Goal: Navigation & Orientation: Understand site structure

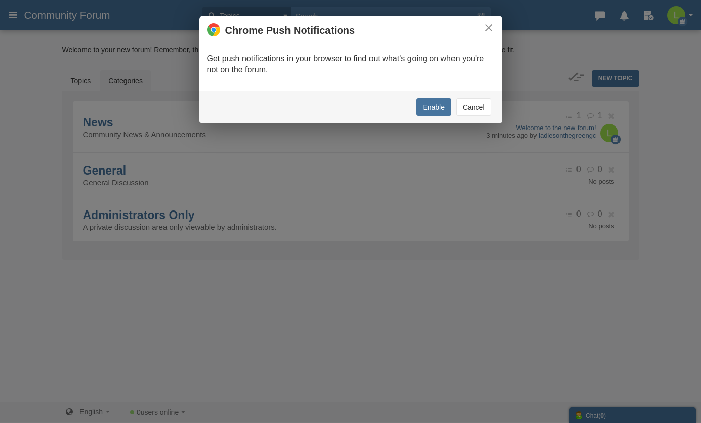
click at [464, 106] on button "Cancel" at bounding box center [473, 107] width 35 height 18
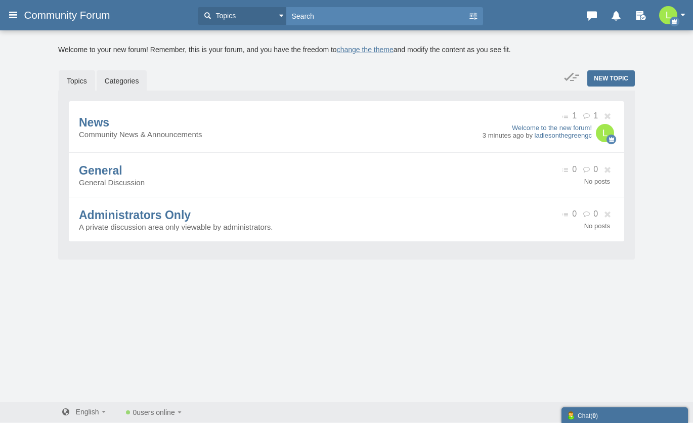
click at [79, 81] on link "Topics" at bounding box center [77, 80] width 36 height 21
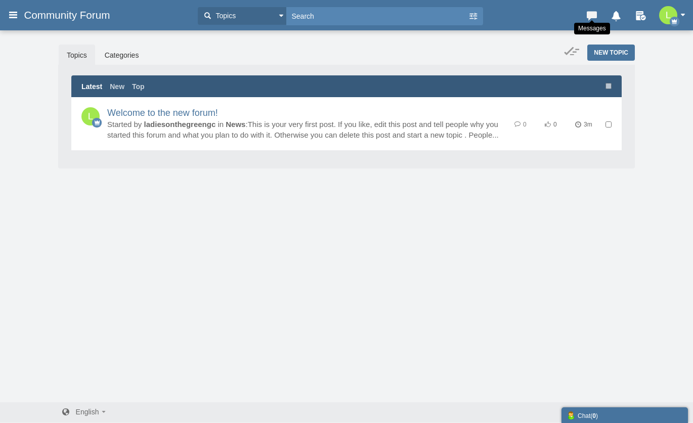
click at [590, 15] on icon at bounding box center [592, 14] width 14 height 10
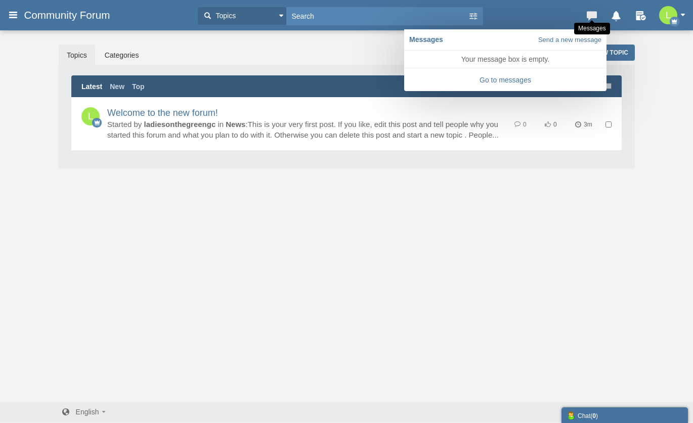
click at [590, 15] on icon at bounding box center [592, 14] width 14 height 10
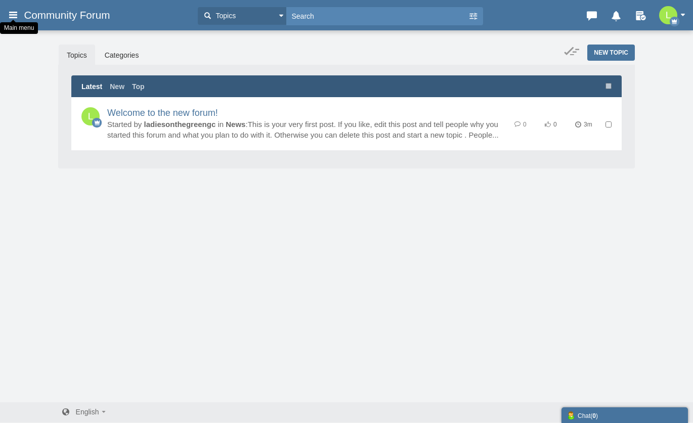
click at [10, 19] on icon at bounding box center [13, 15] width 11 height 18
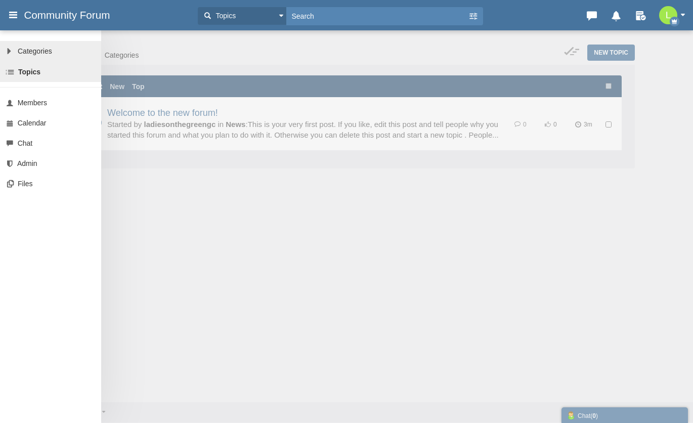
click at [38, 50] on span "Categories" at bounding box center [35, 51] width 34 height 8
